Goal: Information Seeking & Learning: Learn about a topic

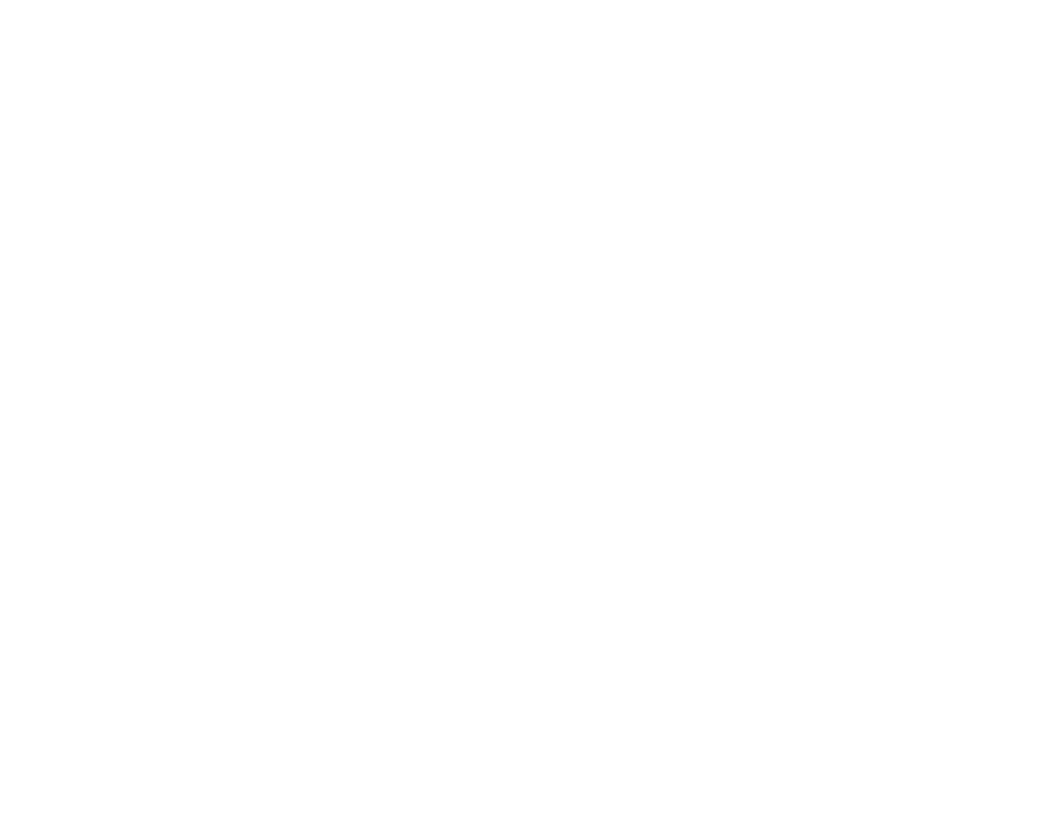
select select "Song"
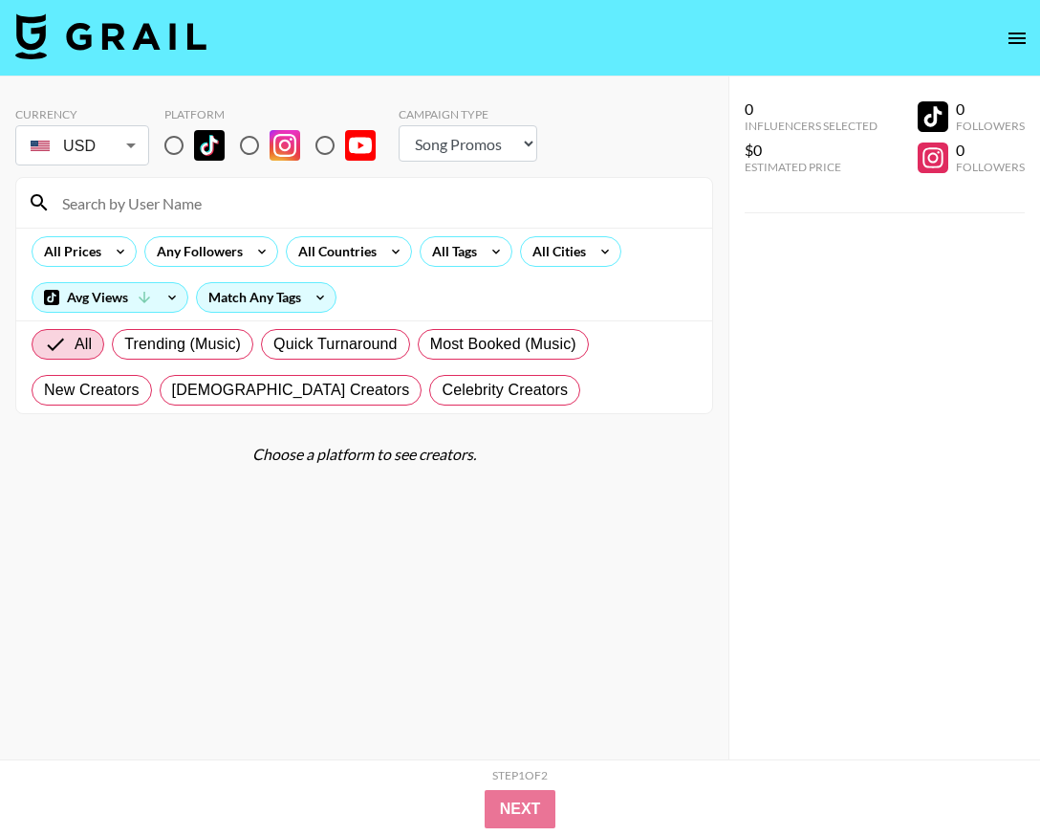
click at [175, 143] on input "radio" at bounding box center [174, 145] width 40 height 40
radio input "true"
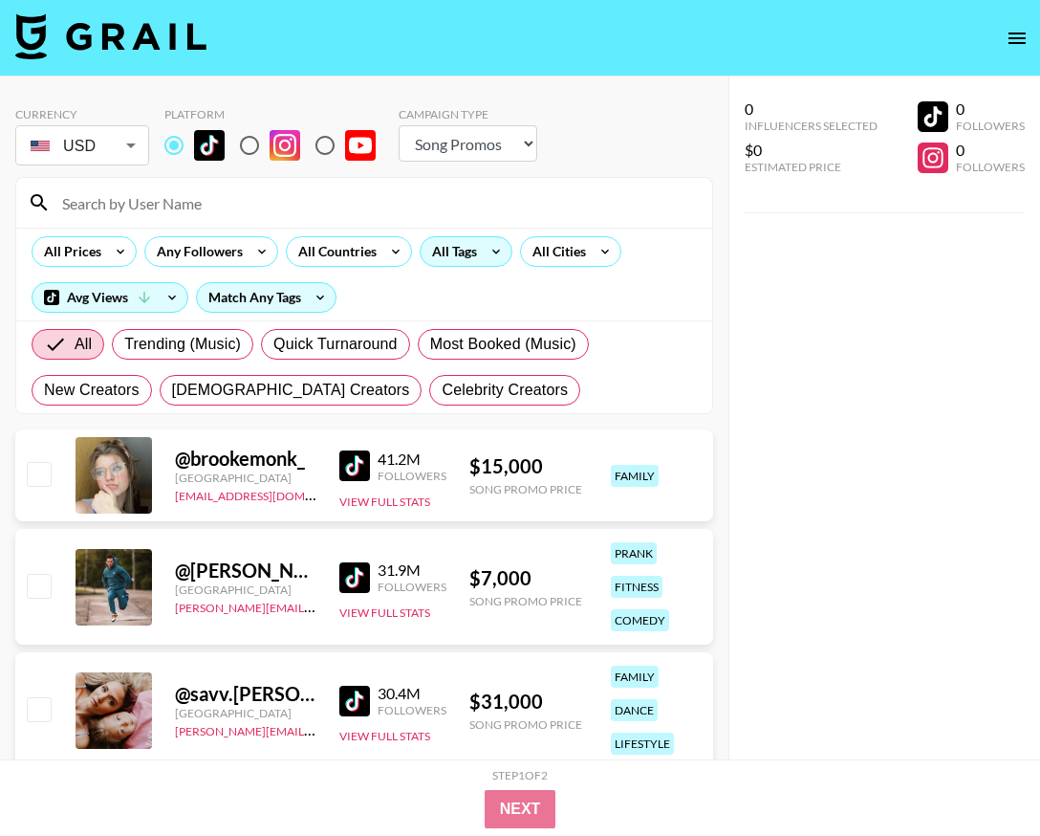
click at [473, 241] on div "All Tags" at bounding box center [451, 251] width 60 height 29
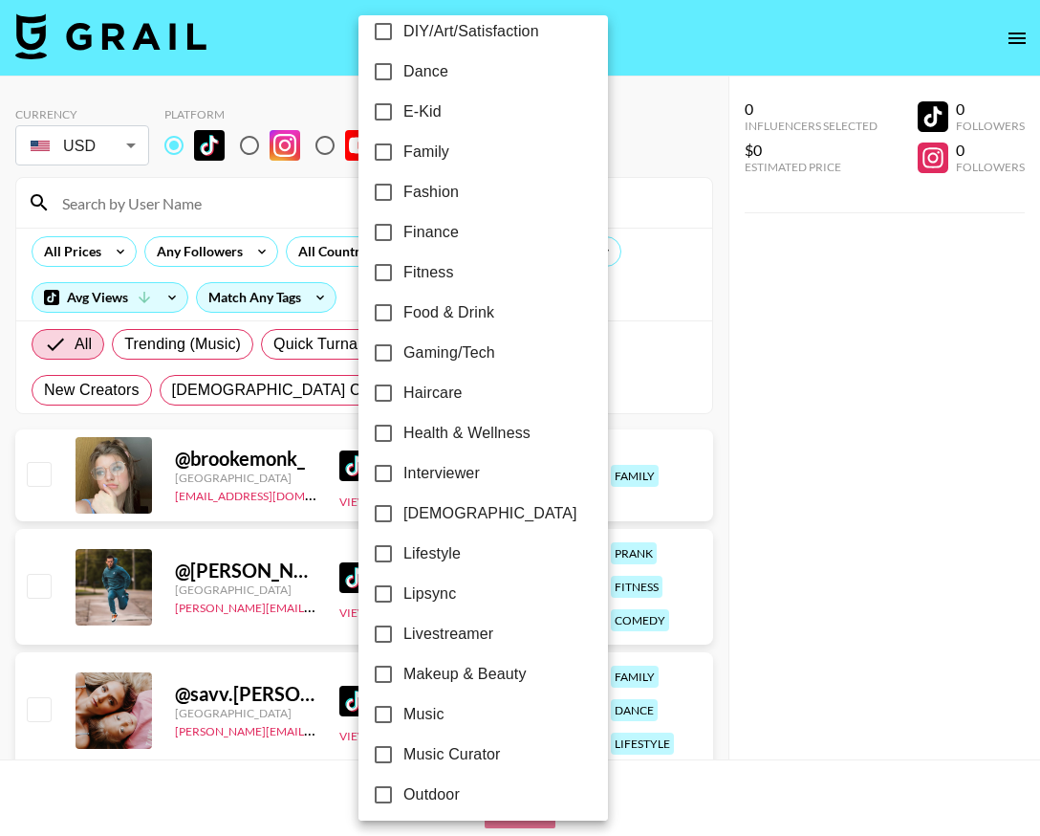
scroll to position [464, 0]
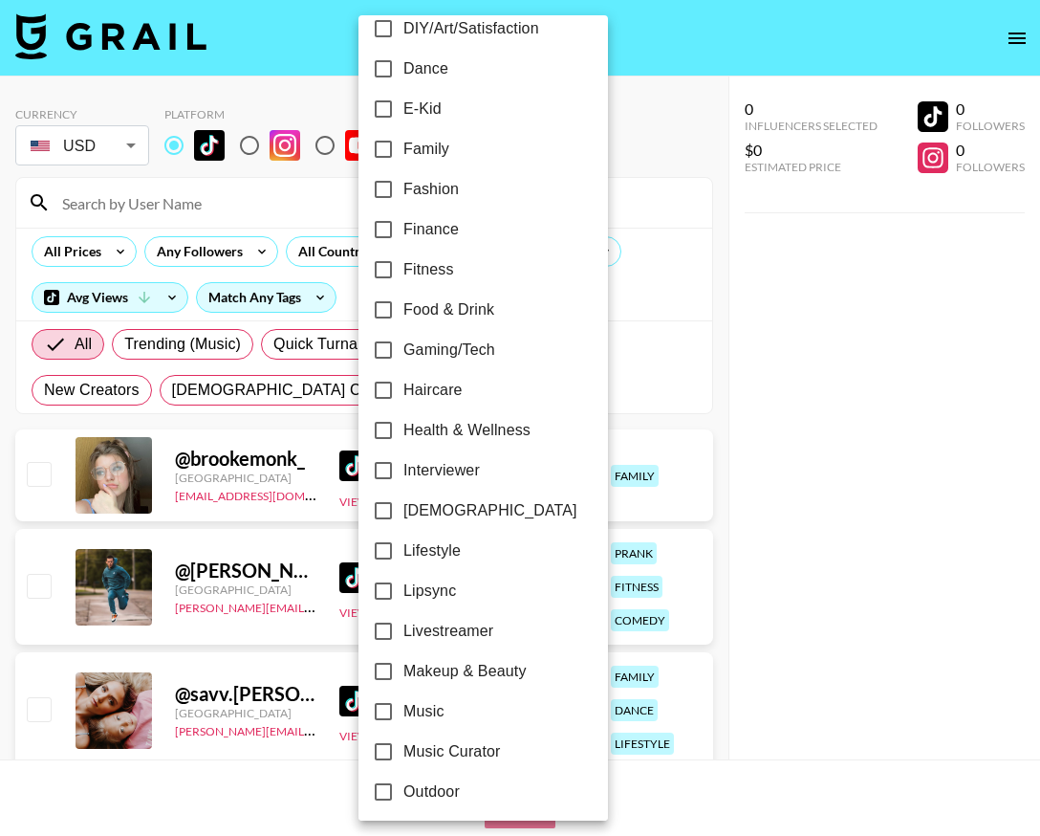
click at [386, 582] on input "Lipsync" at bounding box center [383, 591] width 40 height 40
checkbox input "true"
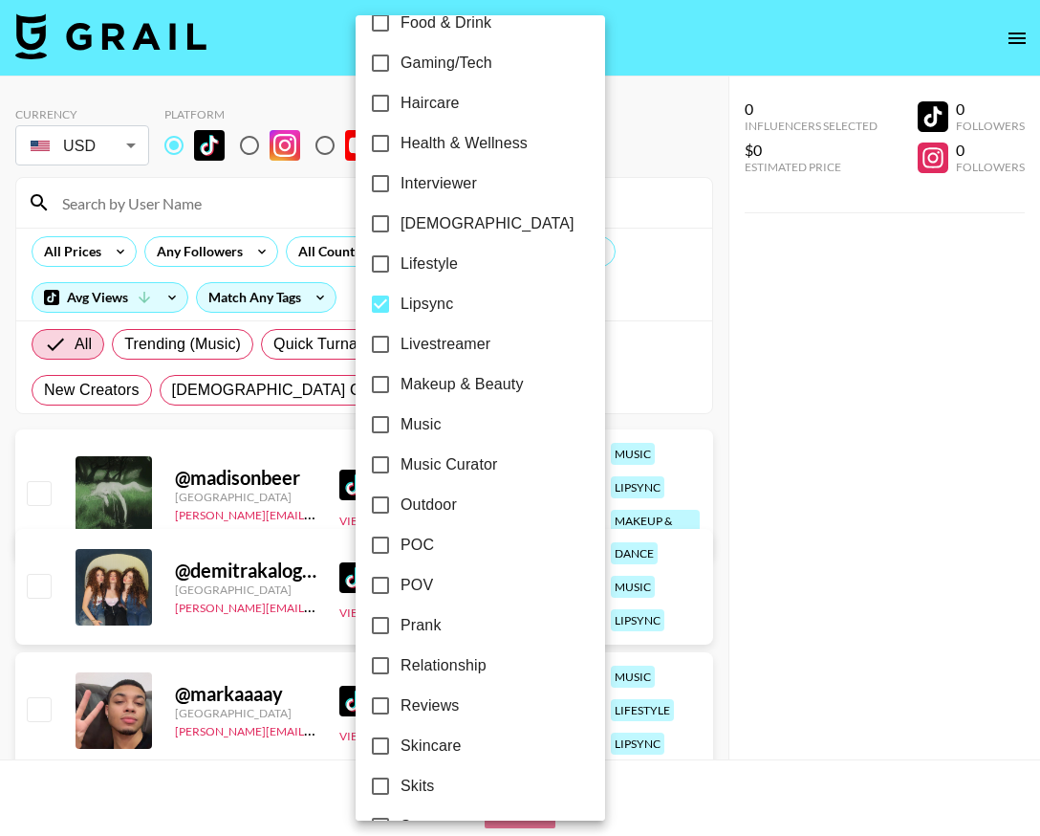
scroll to position [992, 0]
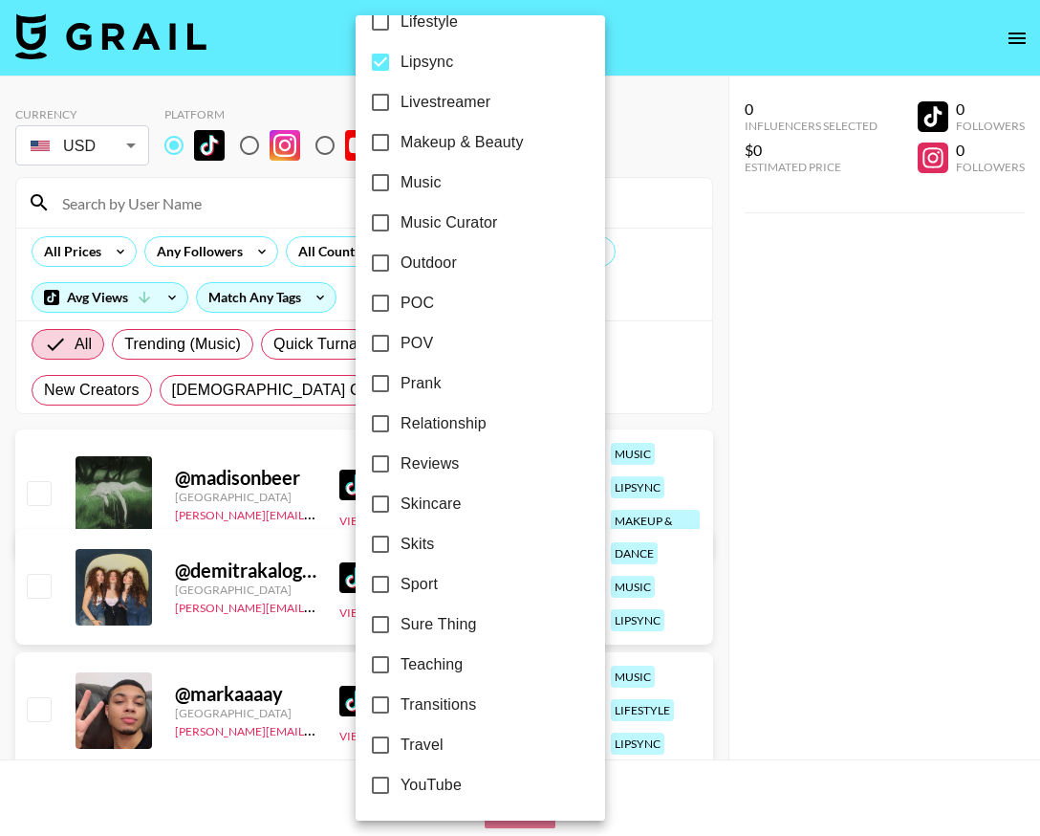
click at [684, 162] on div at bounding box center [520, 418] width 1040 height 836
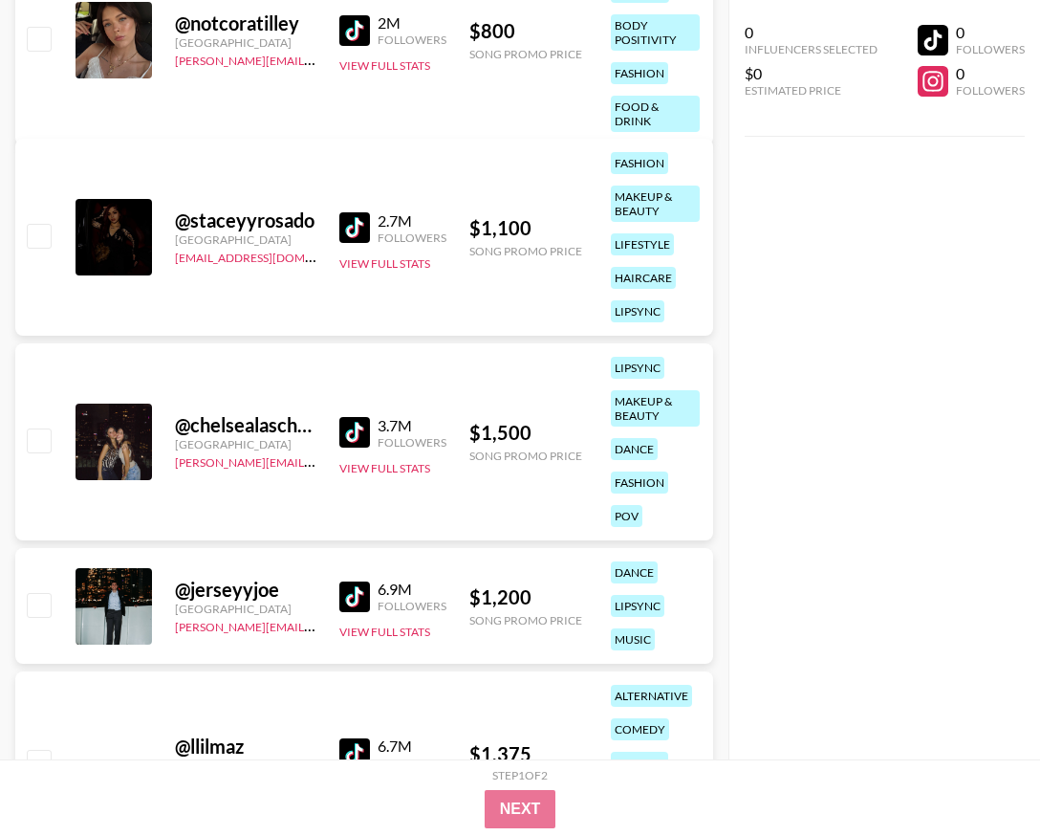
scroll to position [8878, 0]
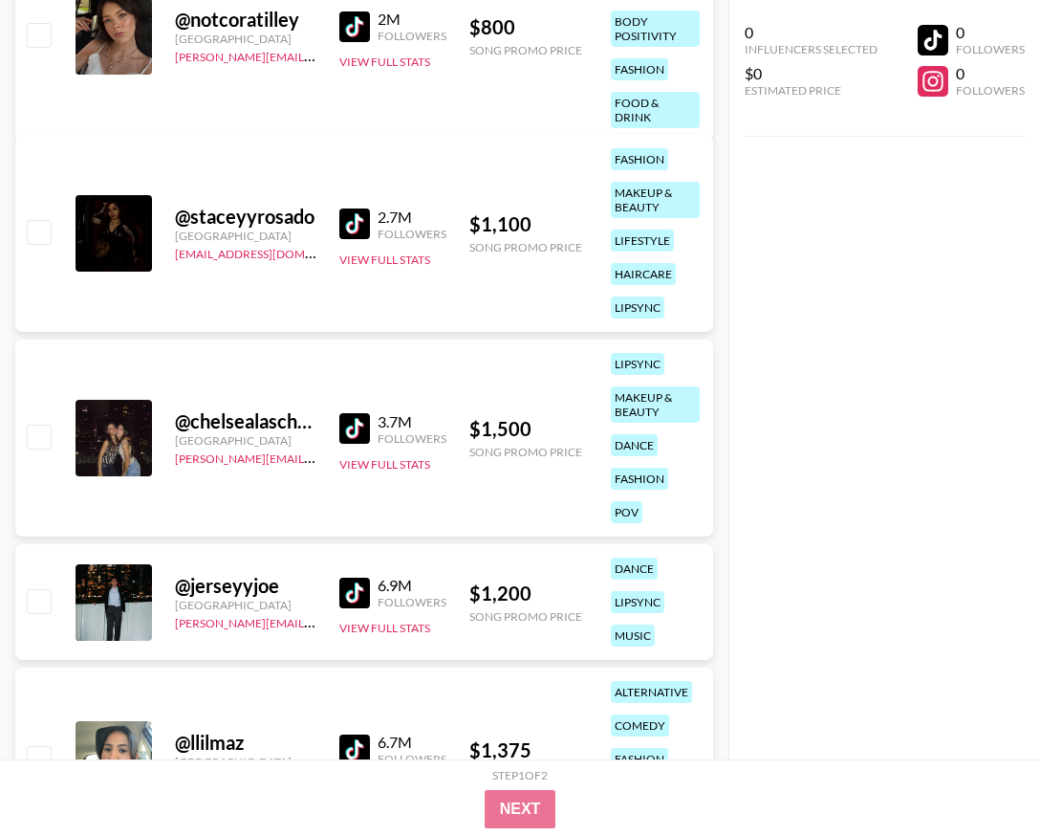
click at [243, 592] on div "@ jerseyyjoe" at bounding box center [245, 586] width 141 height 24
click at [363, 596] on img at bounding box center [354, 592] width 31 height 31
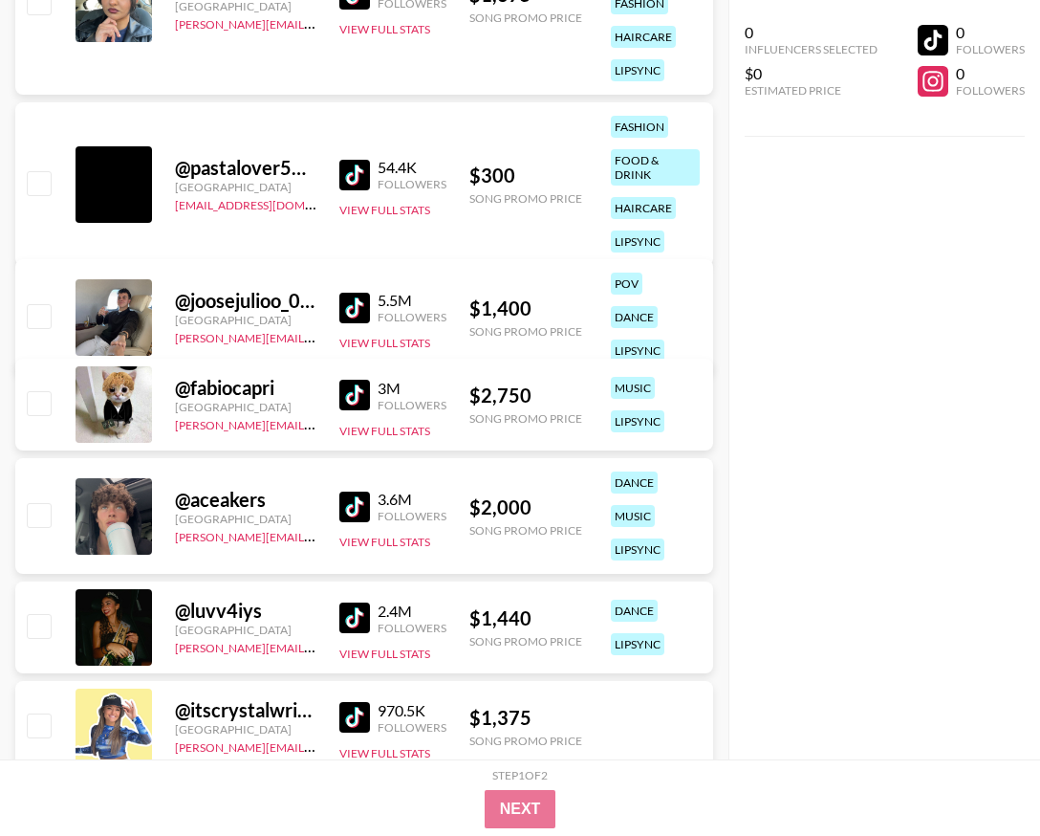
scroll to position [9674, 0]
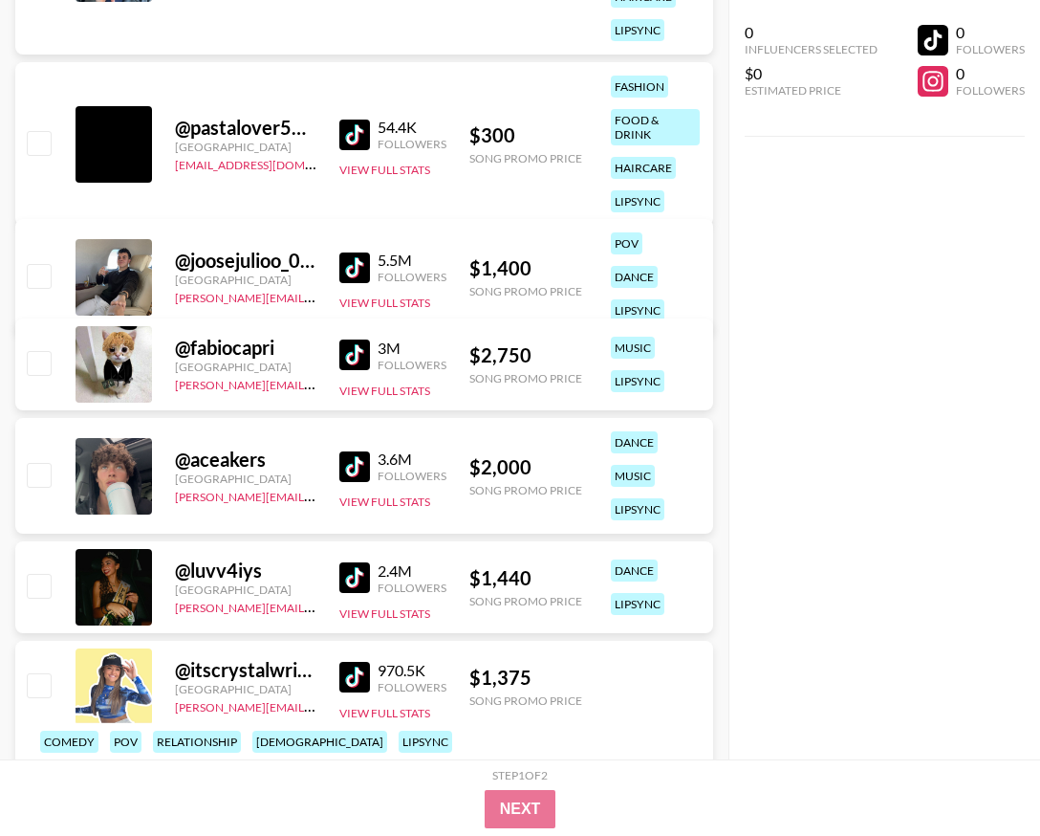
click at [360, 346] on img at bounding box center [354, 354] width 31 height 31
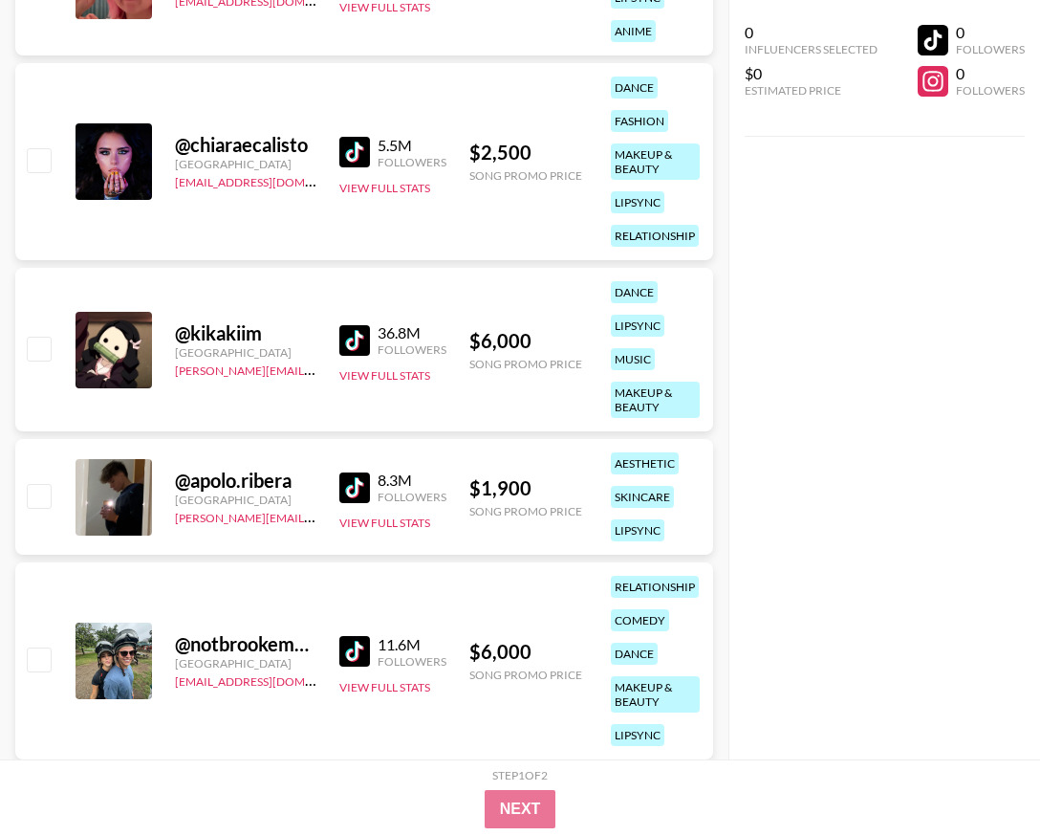
scroll to position [0, 0]
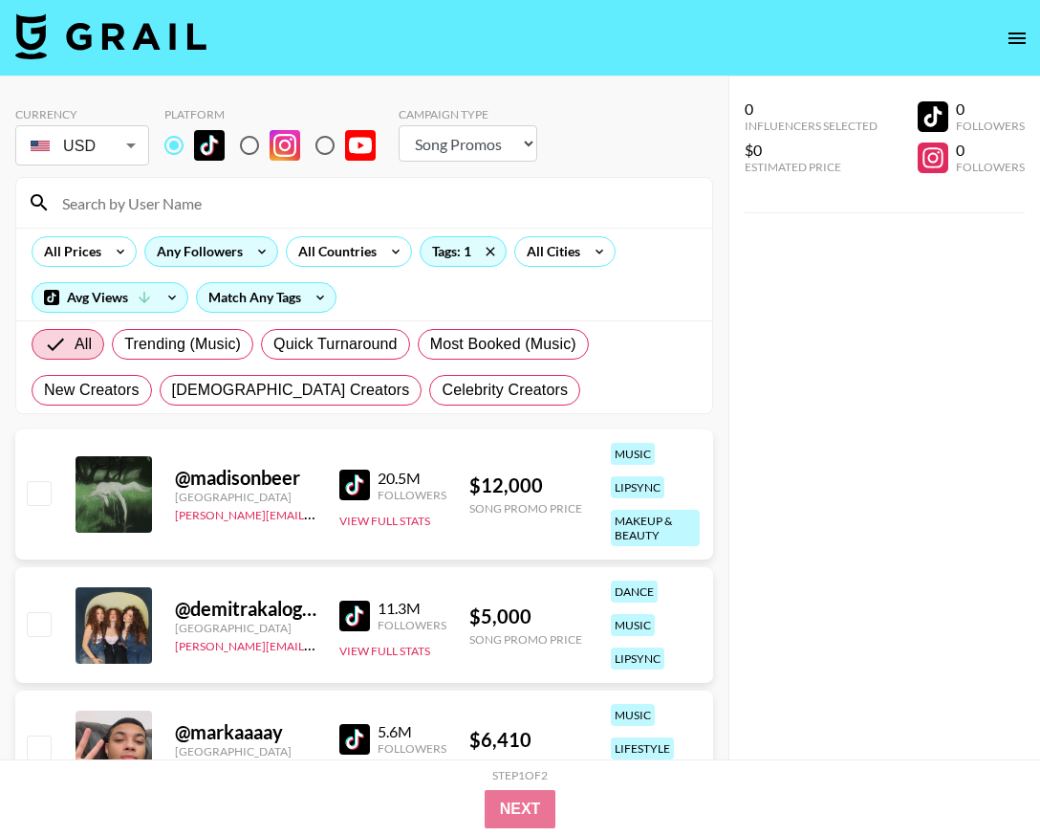
click at [231, 249] on div "Any Followers" at bounding box center [195, 251] width 101 height 29
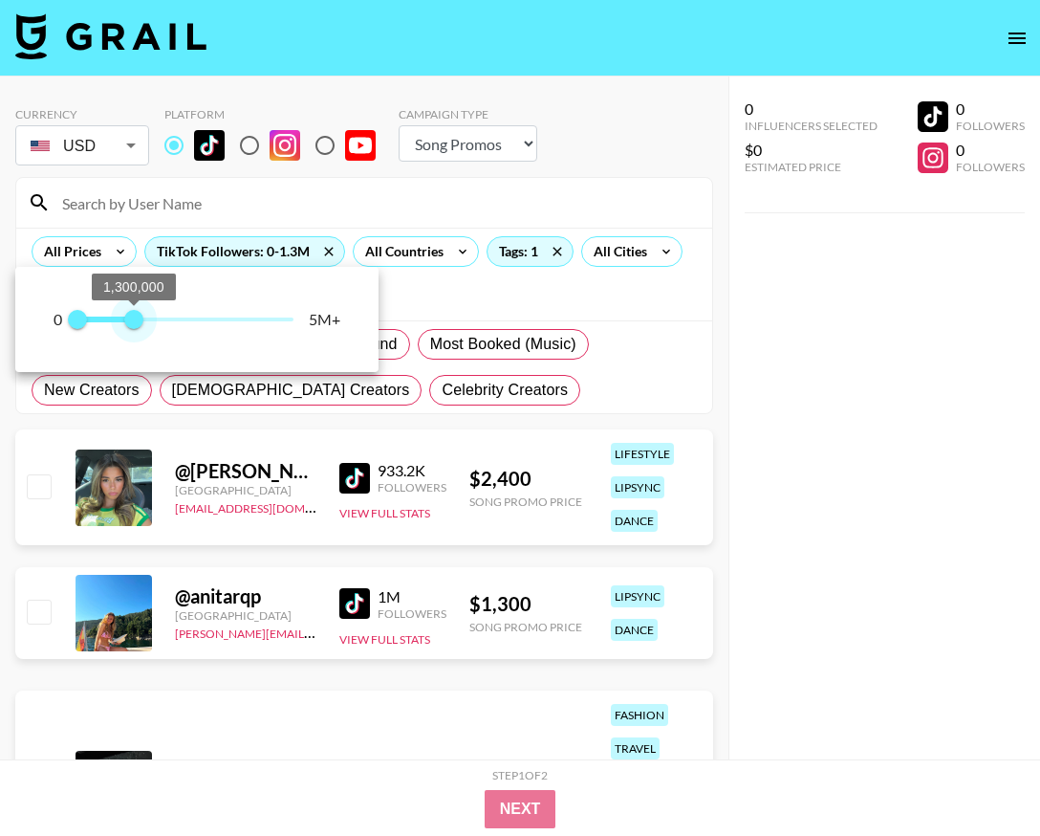
type input "1400000"
drag, startPoint x: 297, startPoint y: 317, endPoint x: 137, endPoint y: 327, distance: 160.9
click at [137, 327] on span "1,400,000" at bounding box center [137, 319] width 19 height 19
click at [239, 212] on div at bounding box center [520, 418] width 1040 height 836
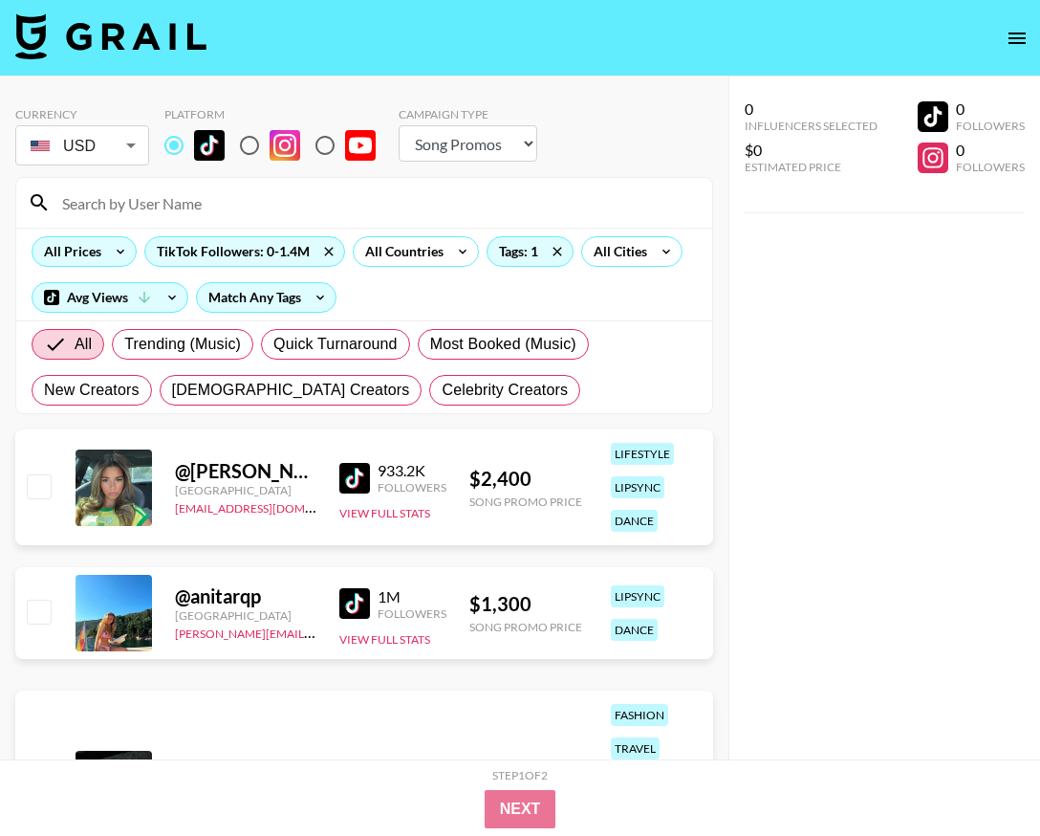
click at [111, 260] on icon at bounding box center [120, 251] width 31 height 29
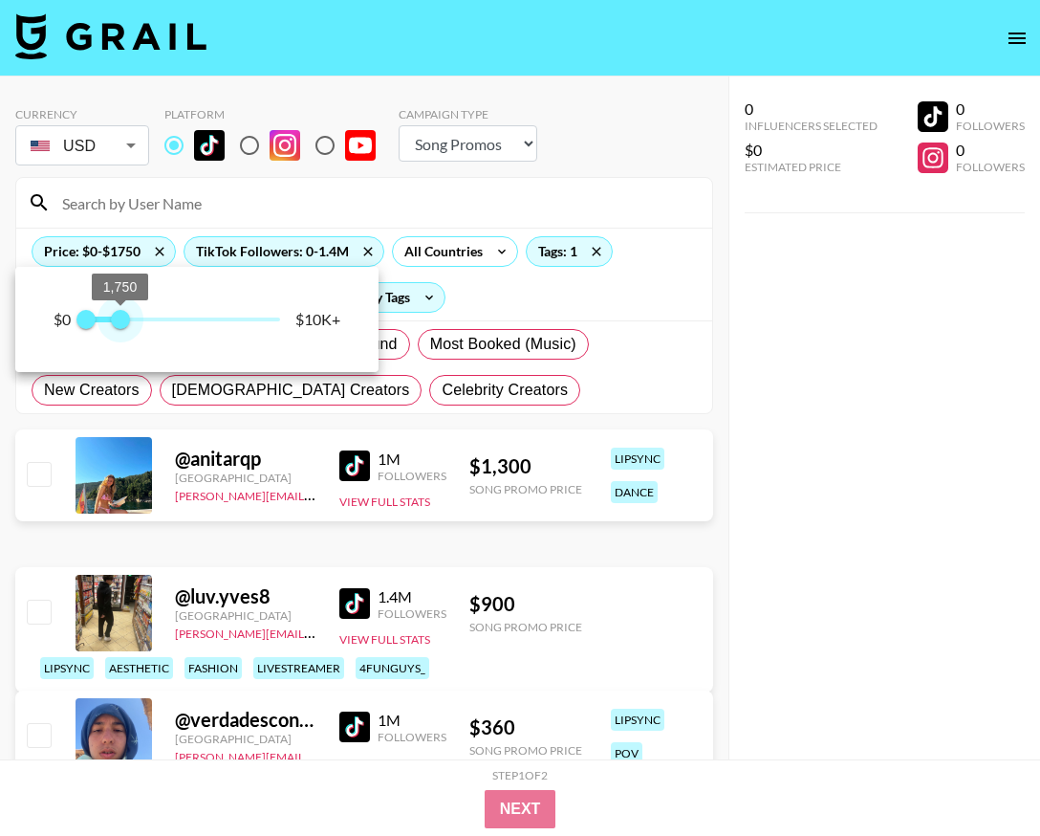
type input "1500"
drag, startPoint x: 279, startPoint y: 314, endPoint x: 116, endPoint y: 320, distance: 163.6
click at [116, 320] on span "1,500" at bounding box center [114, 319] width 19 height 19
click at [479, 200] on div at bounding box center [520, 418] width 1040 height 836
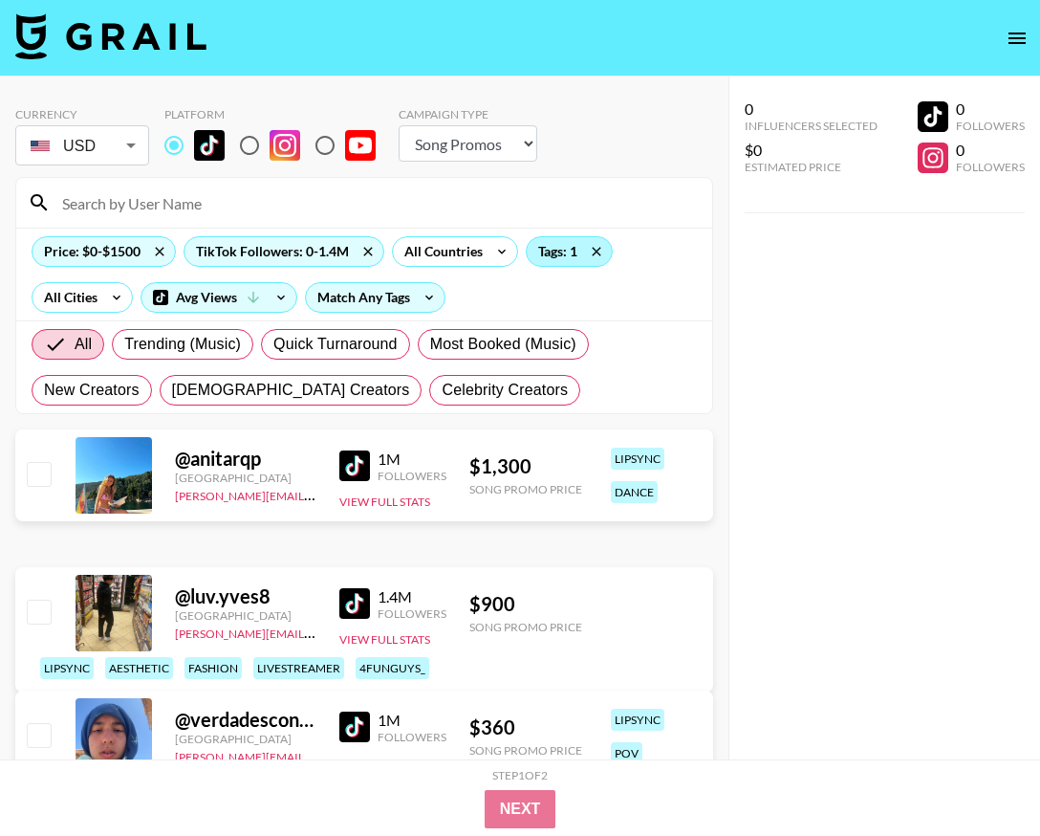
click at [560, 251] on div "Tags: 1" at bounding box center [569, 251] width 85 height 29
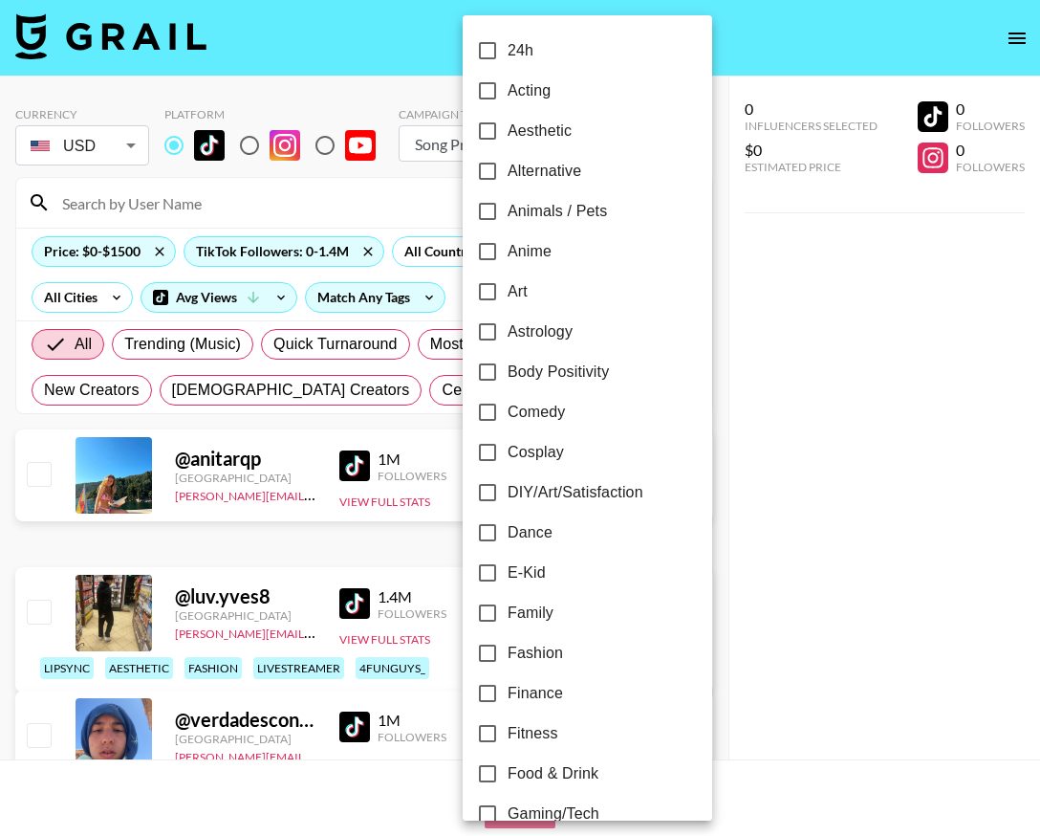
click at [796, 302] on div at bounding box center [520, 418] width 1040 height 836
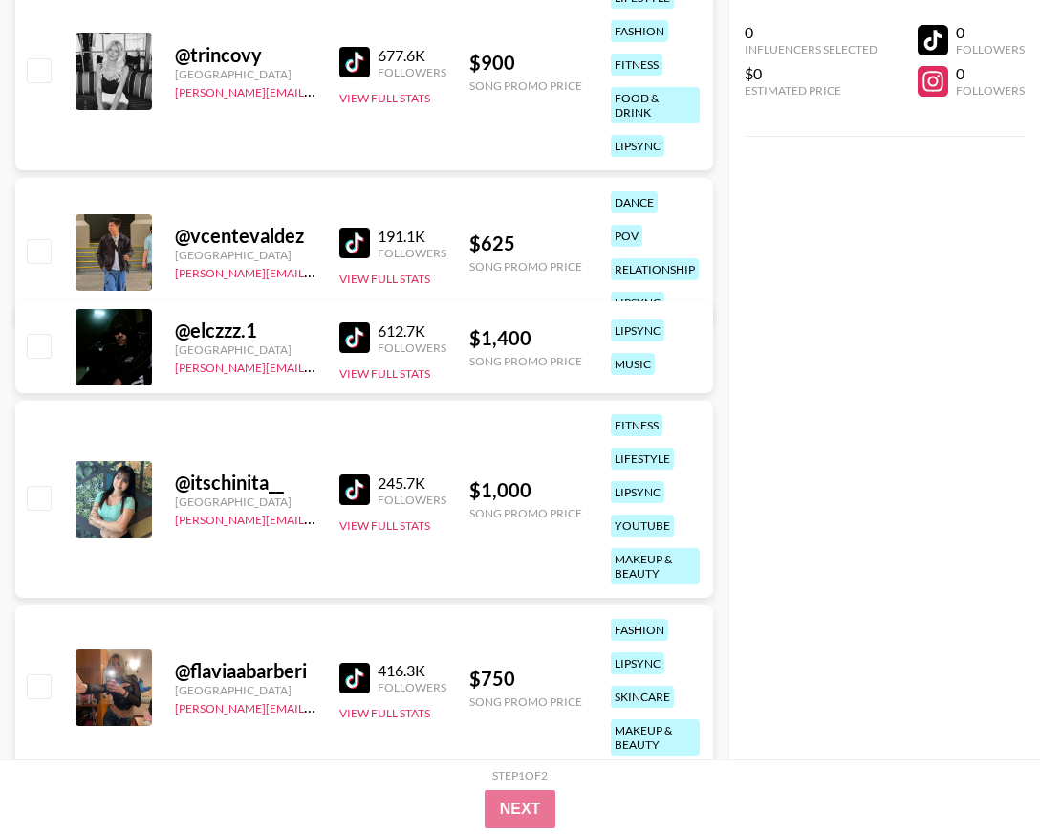
scroll to position [2857, 0]
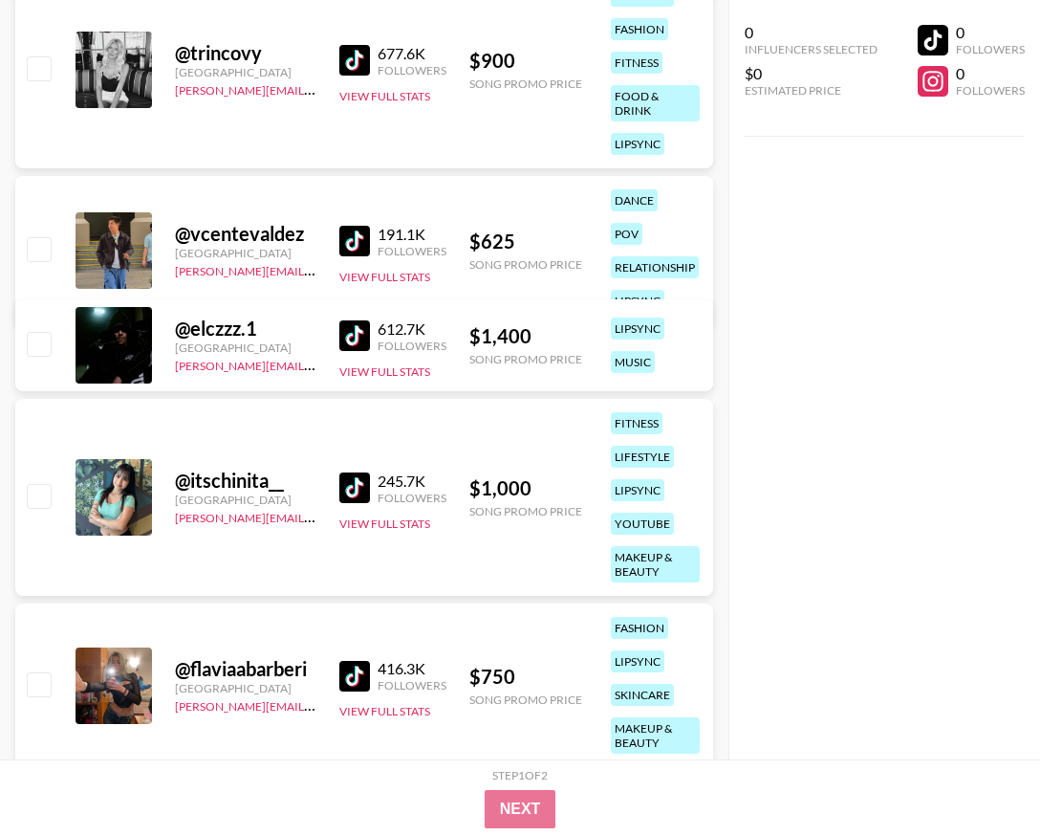
click at [347, 226] on img at bounding box center [354, 241] width 31 height 31
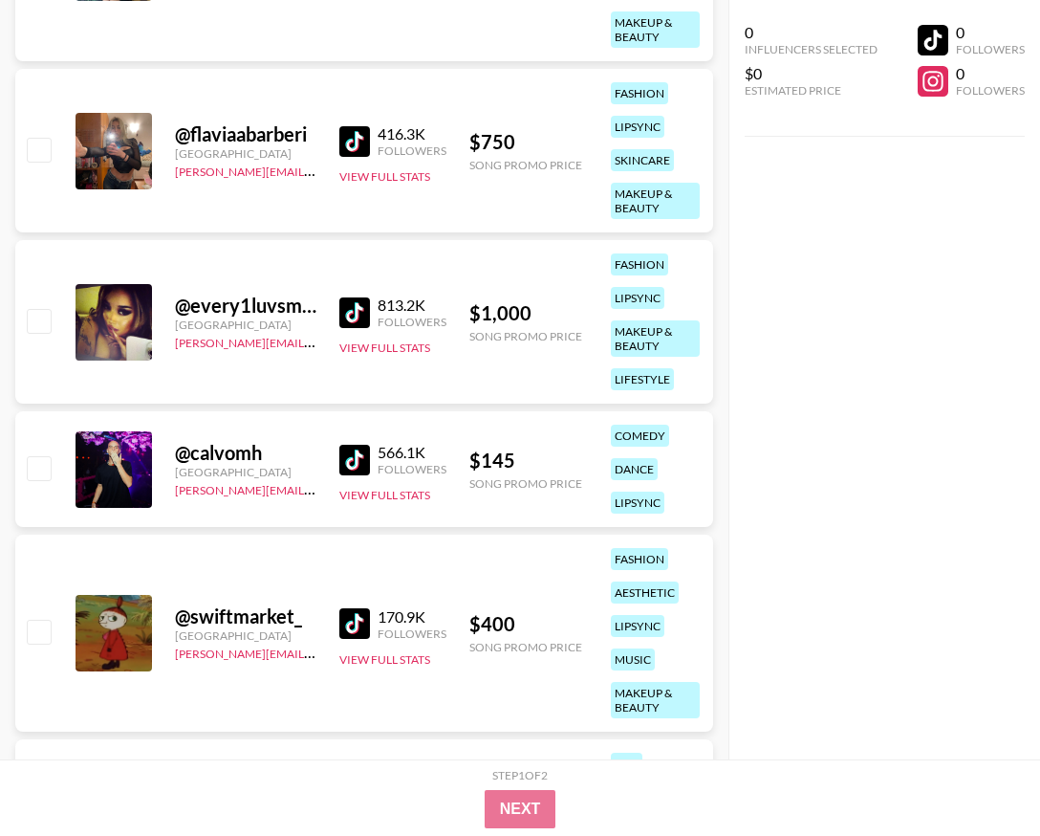
scroll to position [3418, 0]
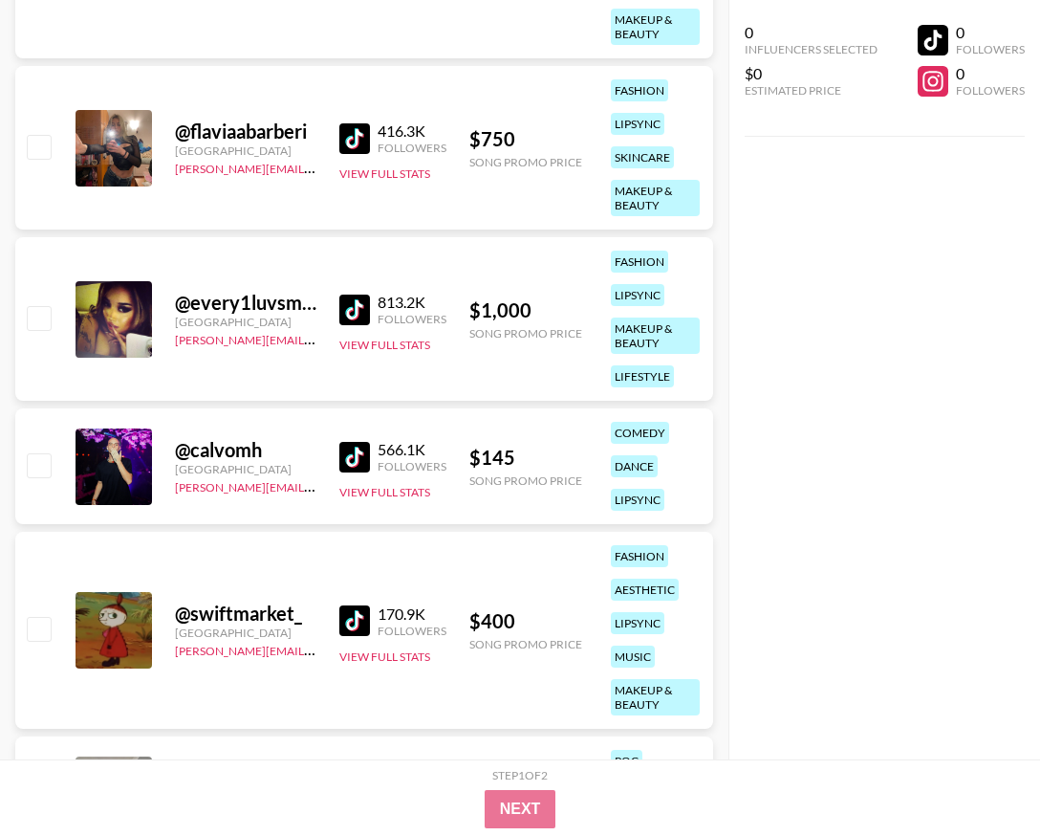
click at [357, 453] on img at bounding box center [354, 457] width 31 height 31
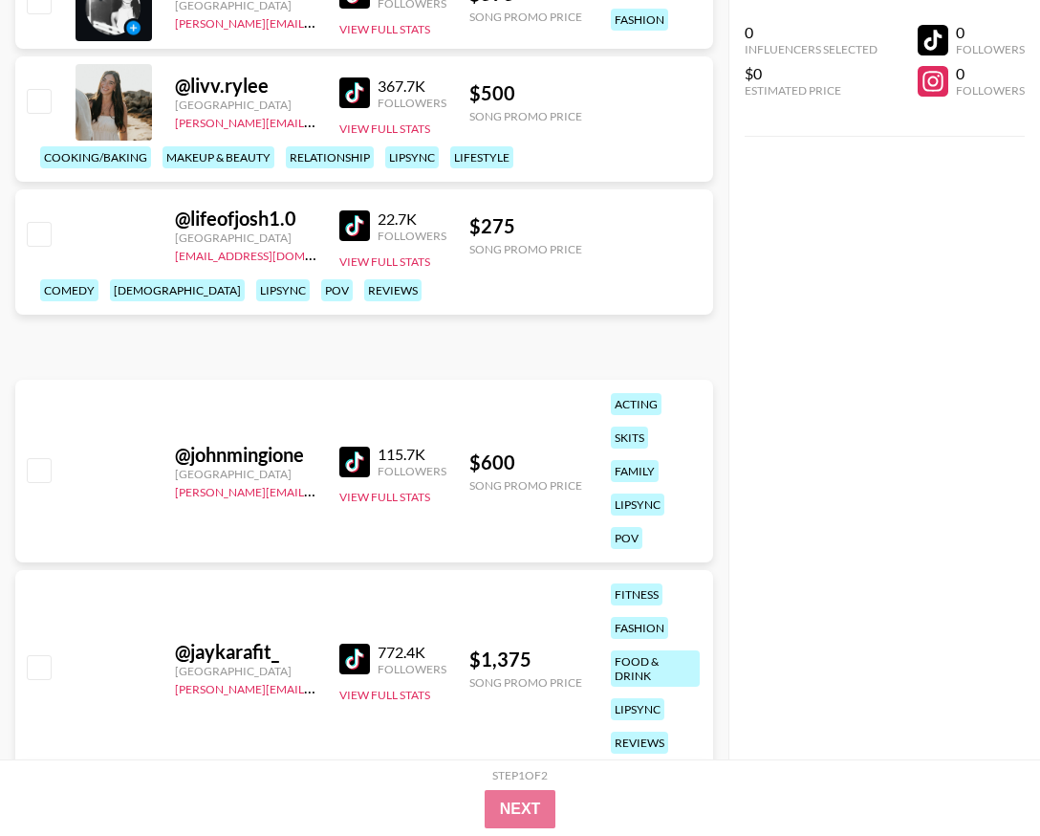
scroll to position [26603, 0]
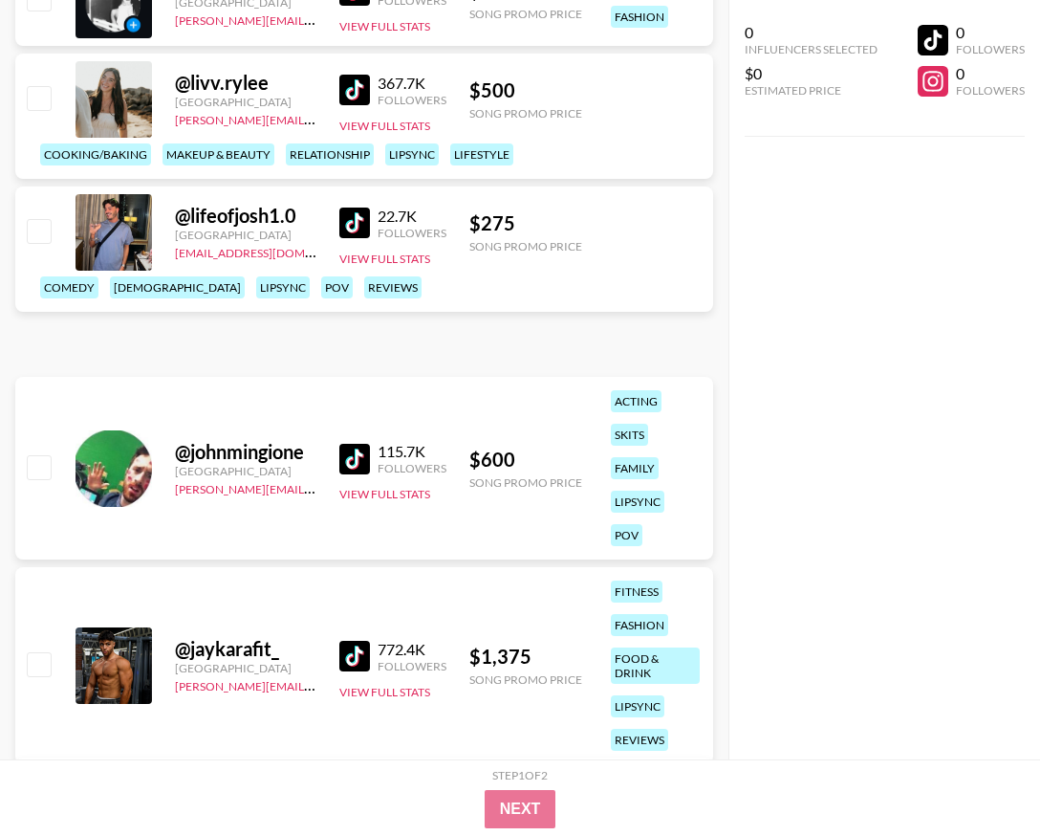
click at [355, 238] on img at bounding box center [354, 222] width 31 height 31
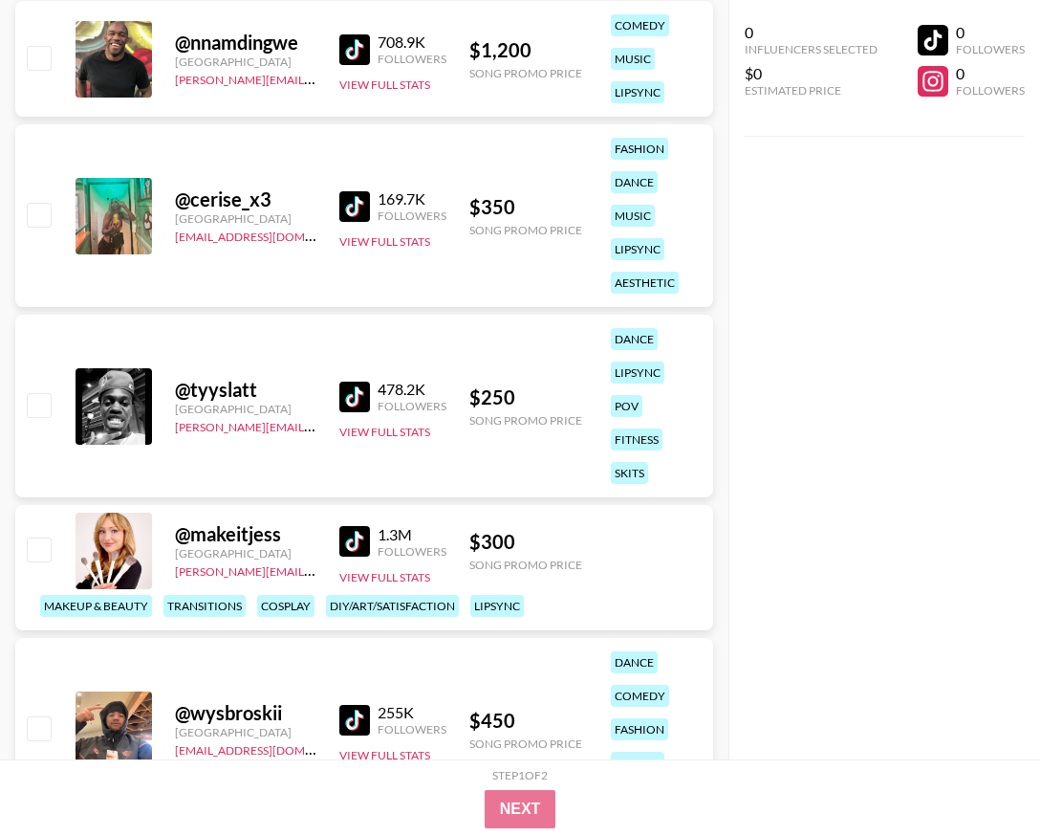
scroll to position [41518, 0]
